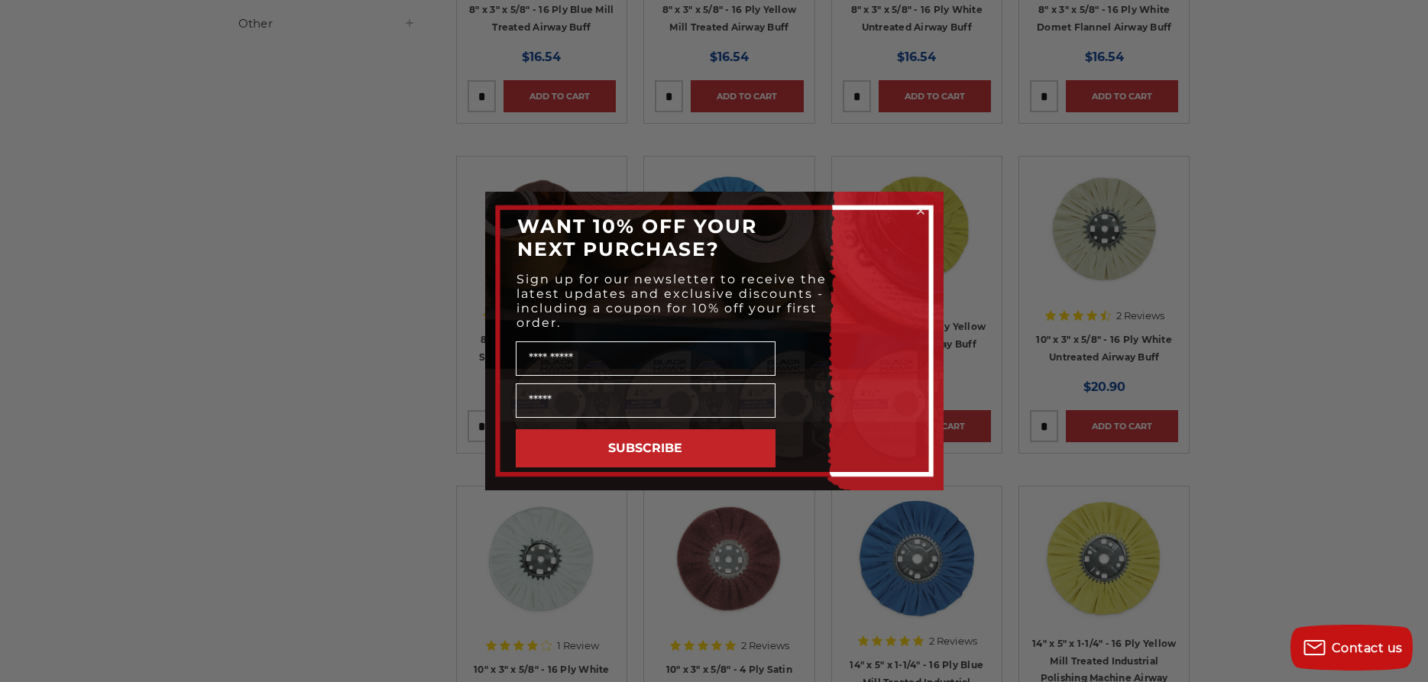
scroll to position [779, 0]
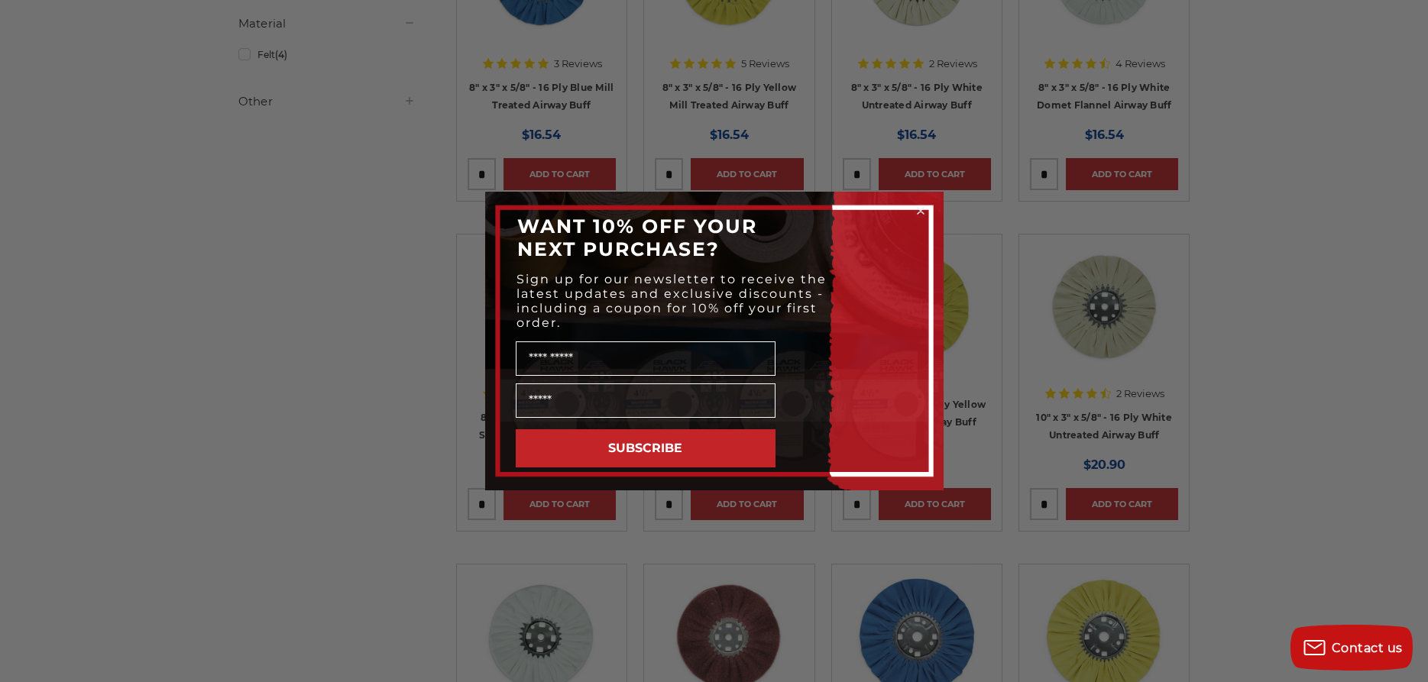
click at [920, 212] on circle "Close dialog" at bounding box center [920, 211] width 15 height 15
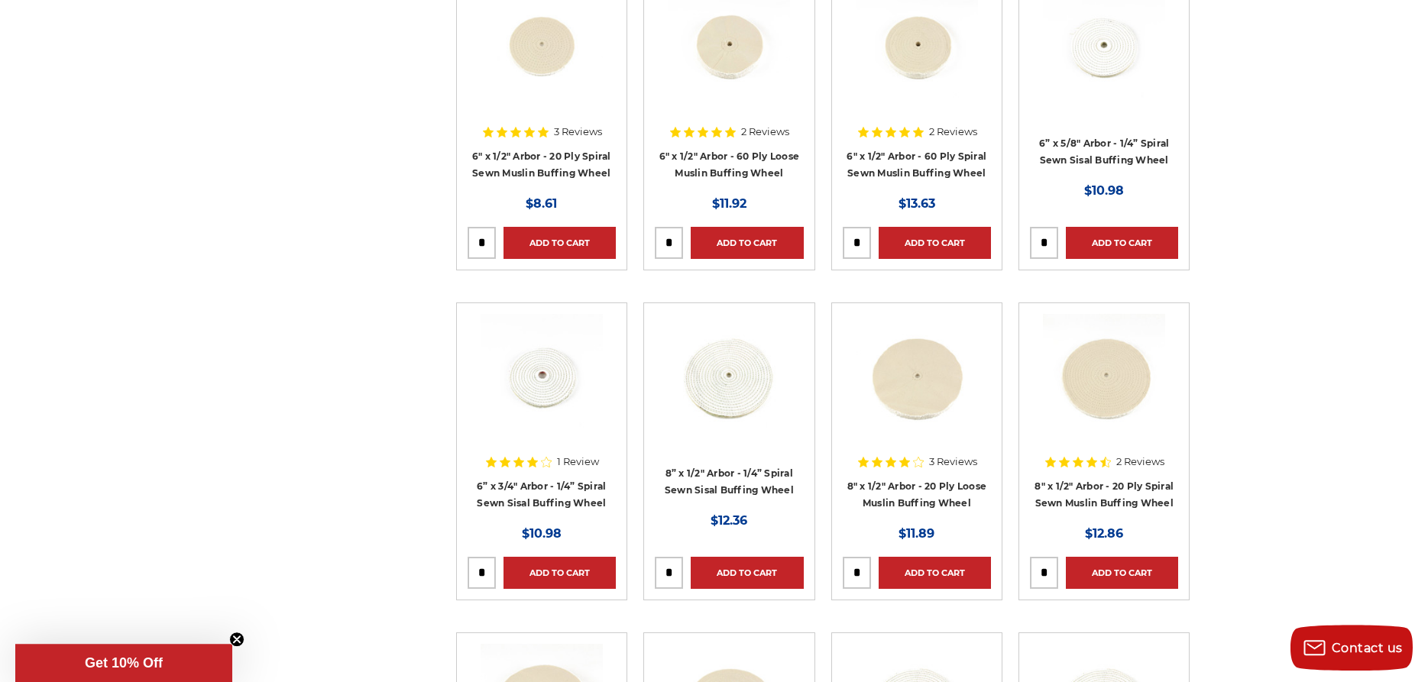
scroll to position [2805, 0]
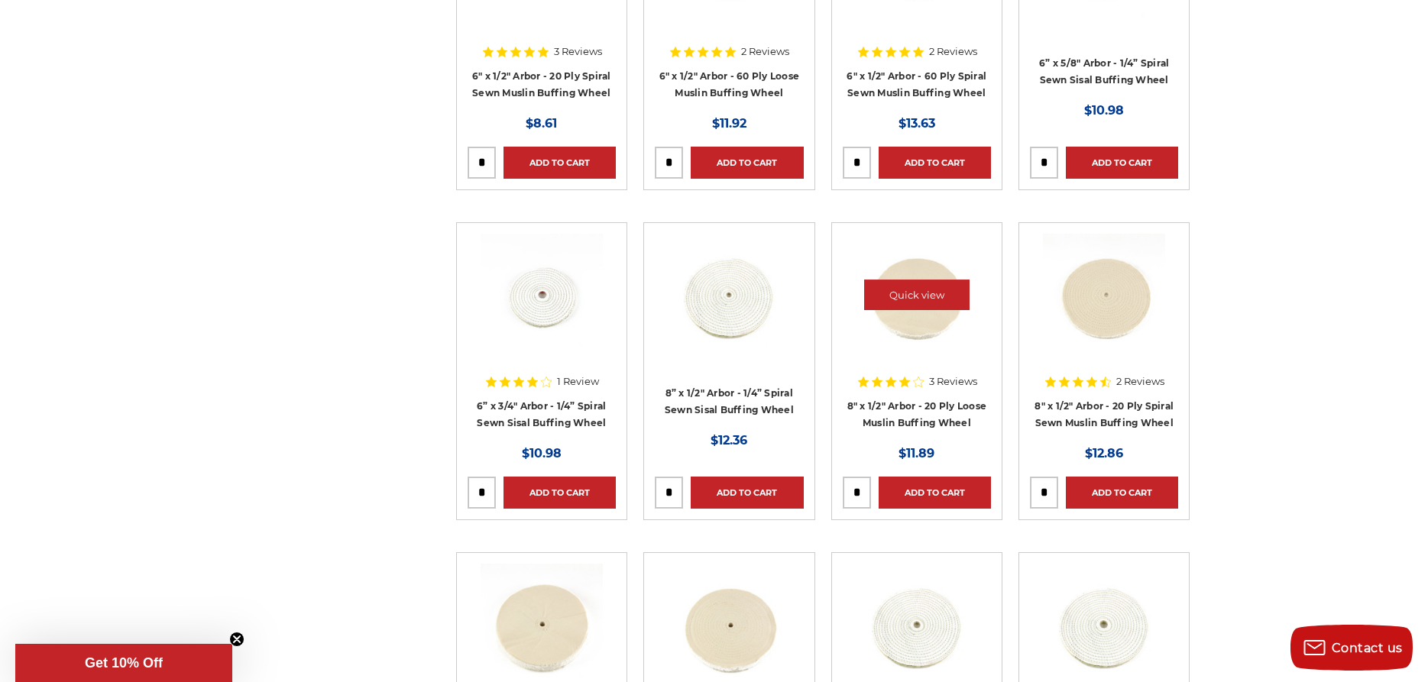
click at [913, 325] on img at bounding box center [917, 295] width 122 height 122
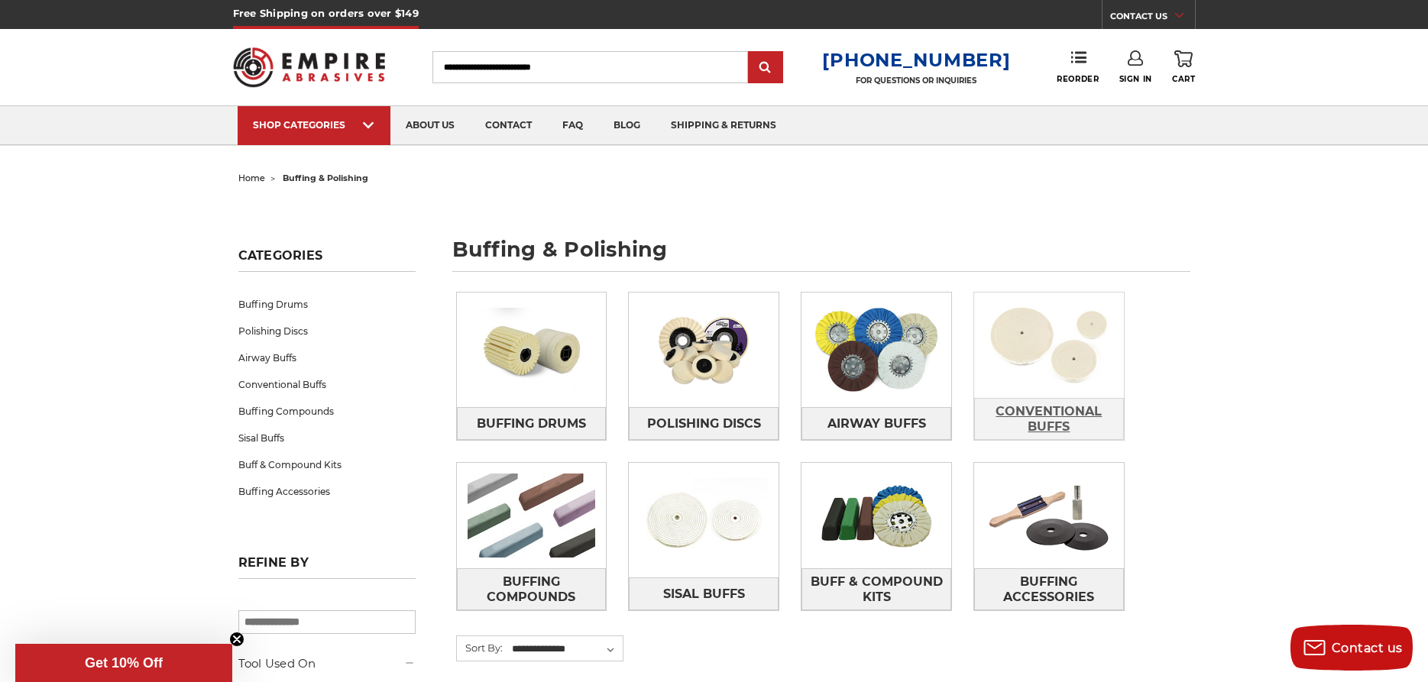
click at [1054, 414] on span "Conventional Buffs" at bounding box center [1049, 419] width 148 height 41
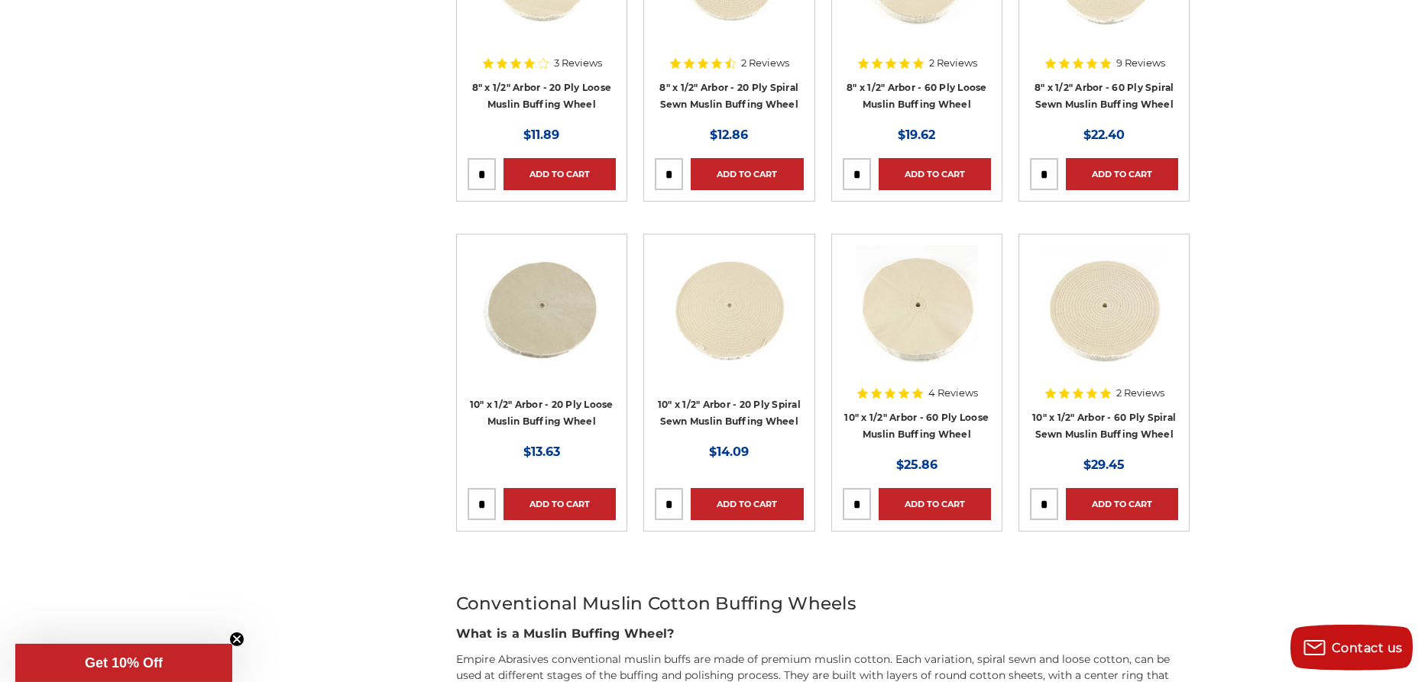
scroll to position [1169, 0]
